Goal: Find specific page/section: Find specific page/section

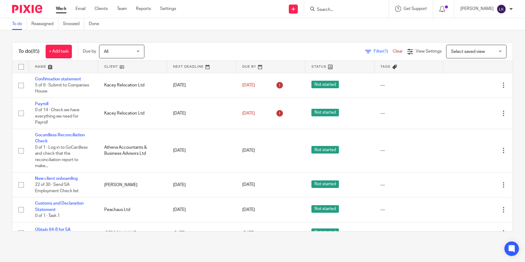
click at [342, 10] on input "Search" at bounding box center [343, 9] width 54 height 5
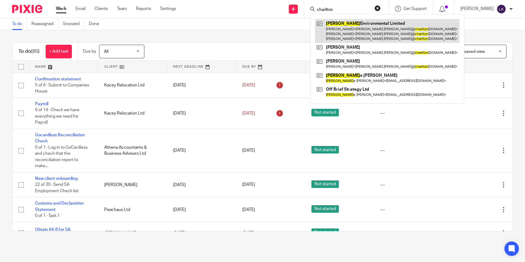
type input "charlton"
click at [359, 25] on link at bounding box center [387, 31] width 144 height 24
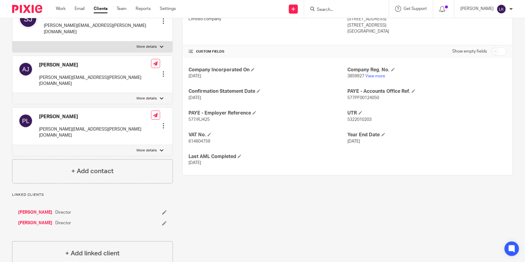
scroll to position [114, 0]
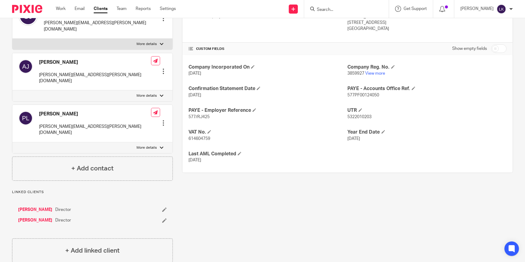
click at [41, 207] on link "[PERSON_NAME]" at bounding box center [35, 210] width 34 height 6
